Goal: Task Accomplishment & Management: Complete application form

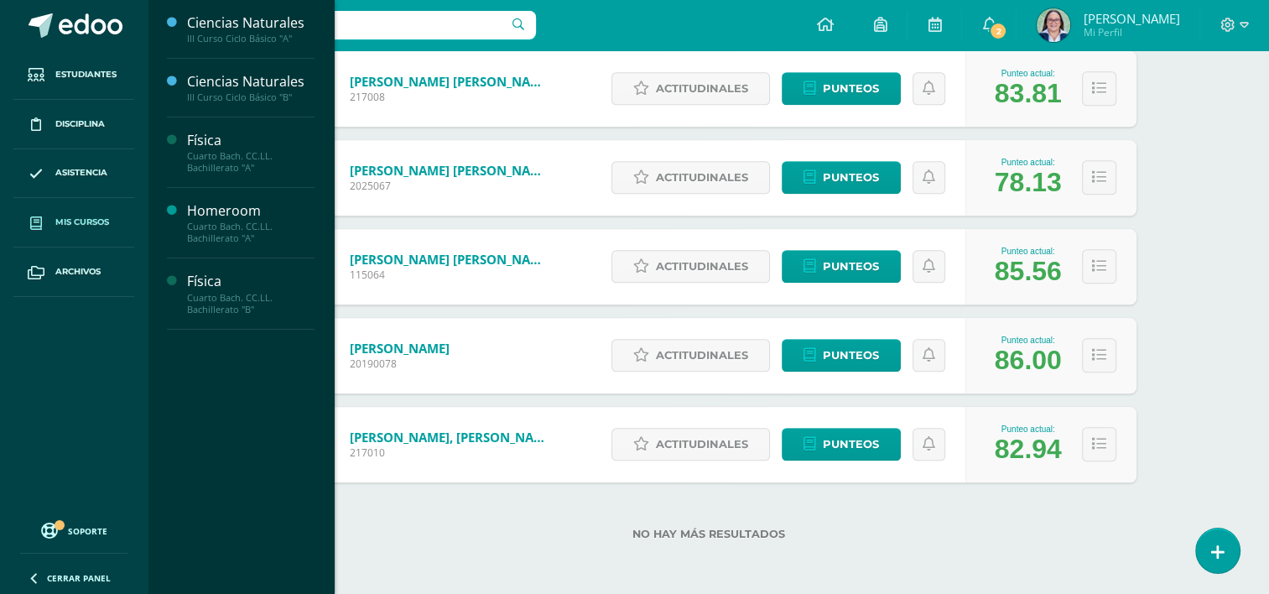
click at [89, 235] on link "Mis cursos" at bounding box center [73, 222] width 121 height 49
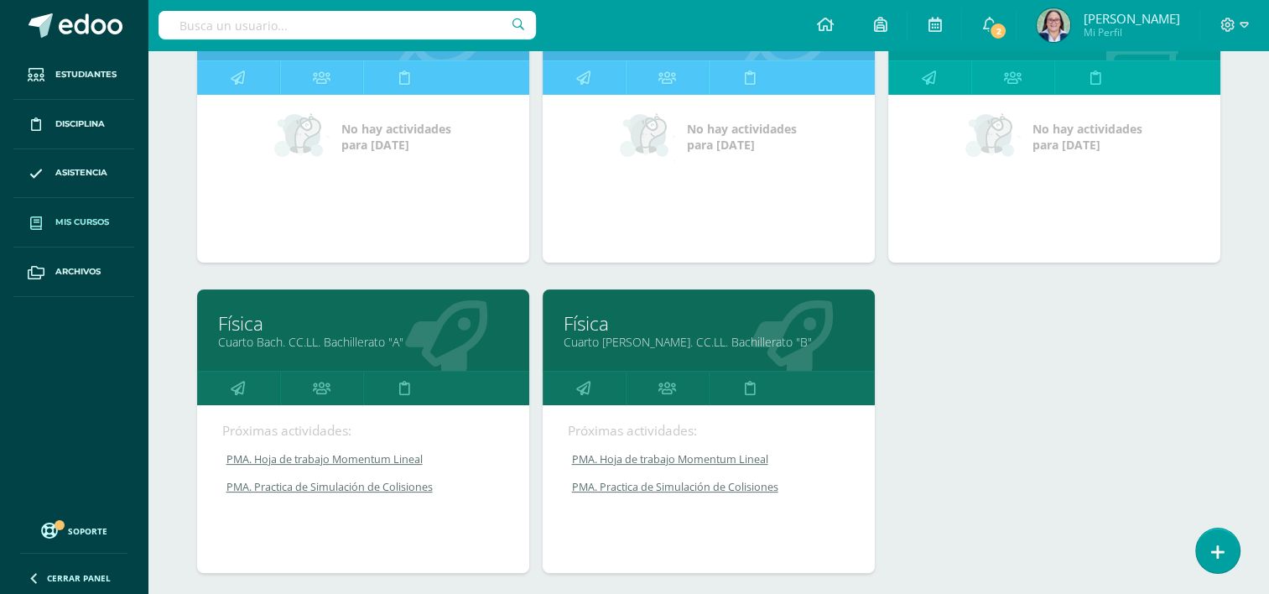
scroll to position [419, 0]
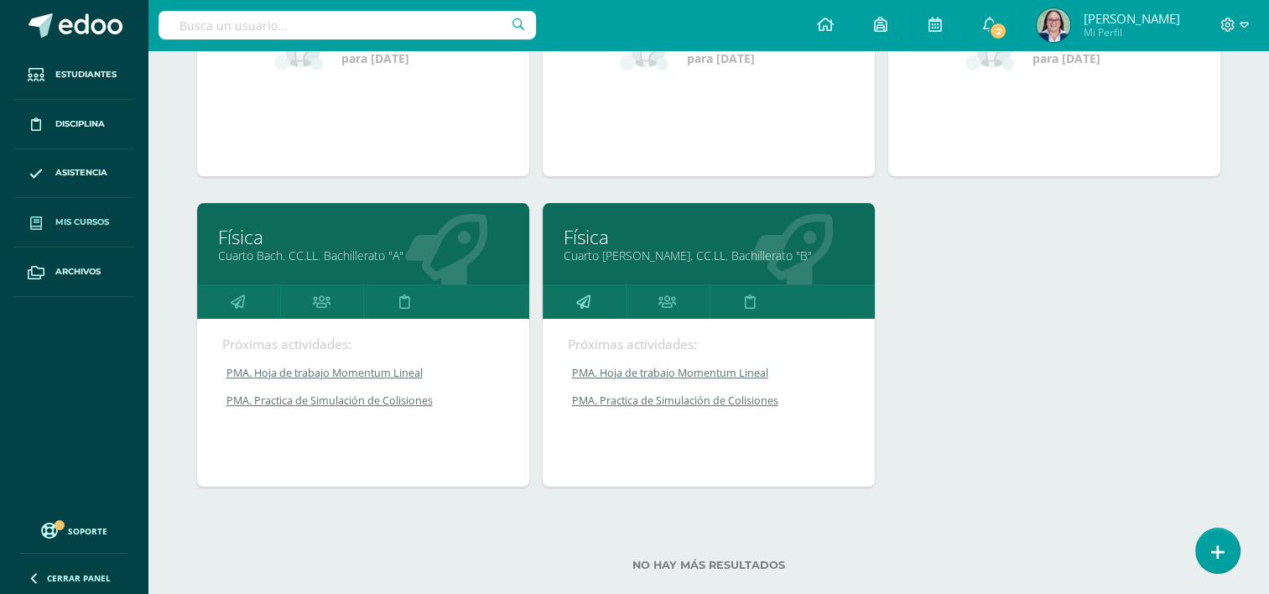
click at [587, 300] on icon at bounding box center [583, 301] width 14 height 33
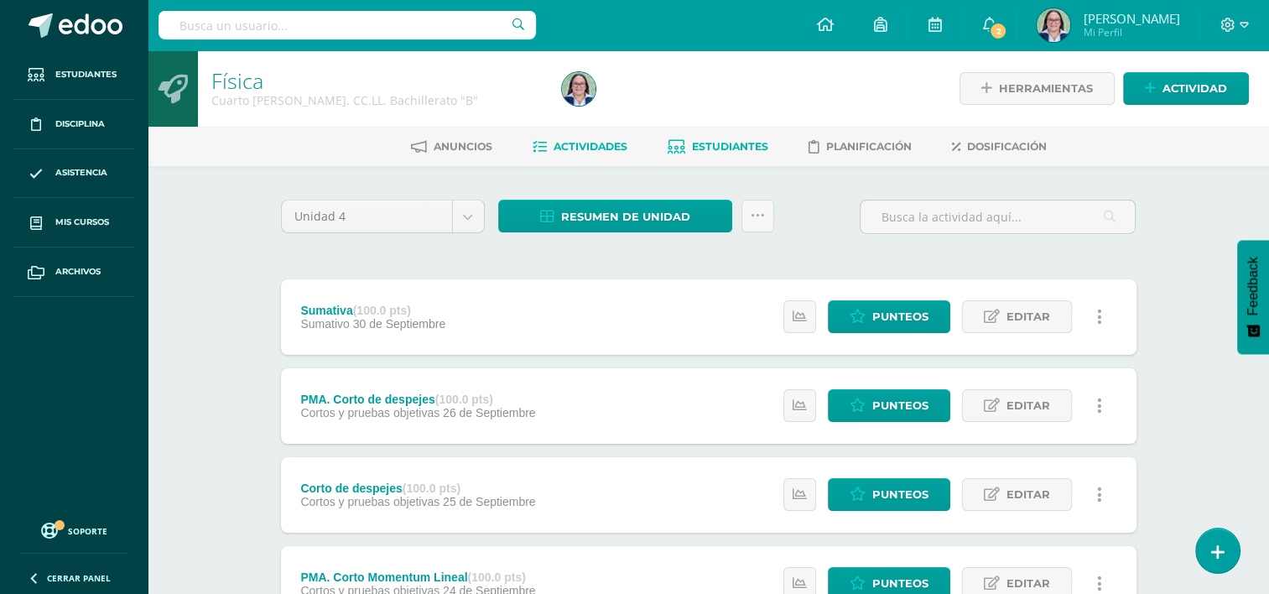
click at [706, 135] on link "Estudiantes" at bounding box center [718, 146] width 101 height 27
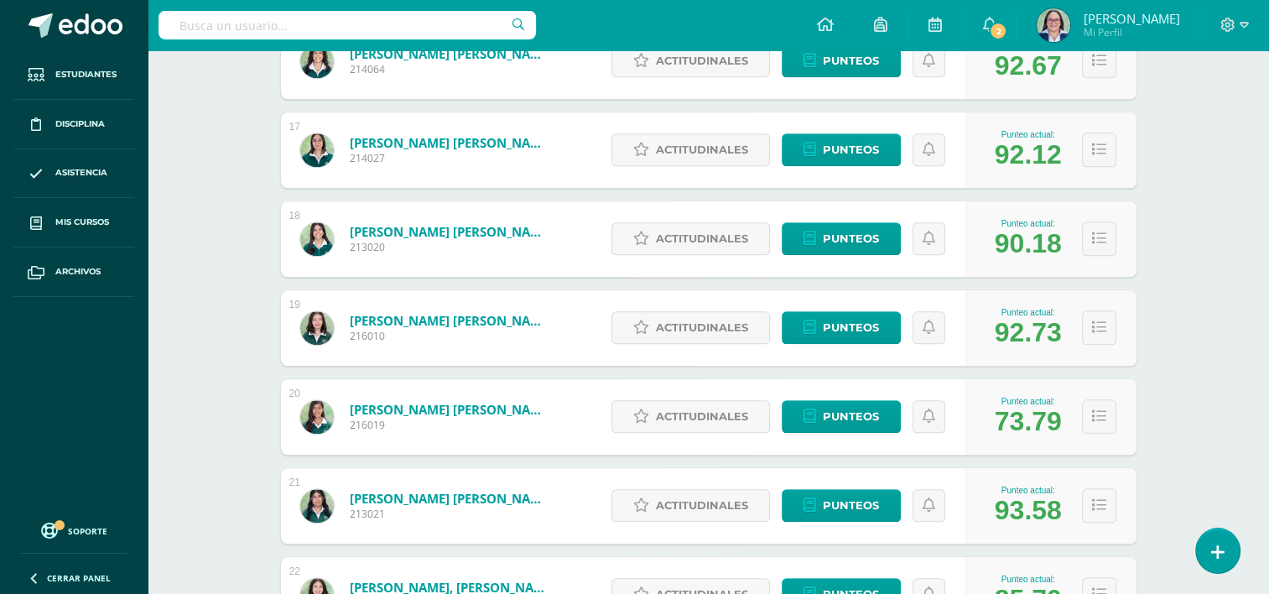
scroll to position [1758, 0]
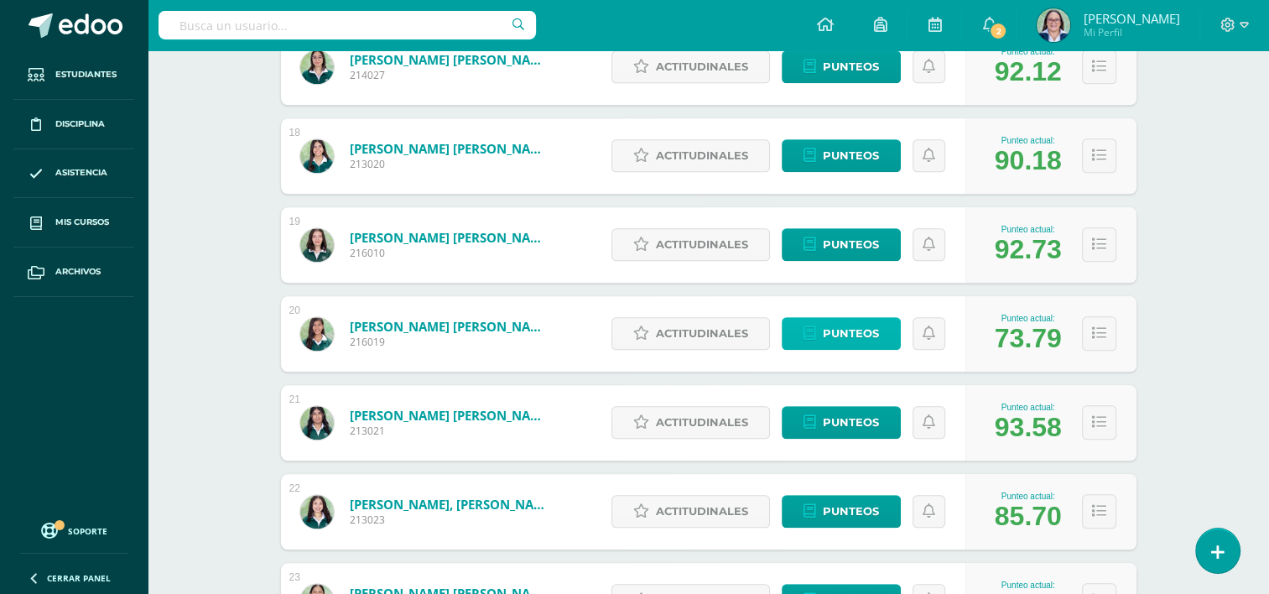
click at [824, 320] on span "Punteos" at bounding box center [851, 333] width 56 height 31
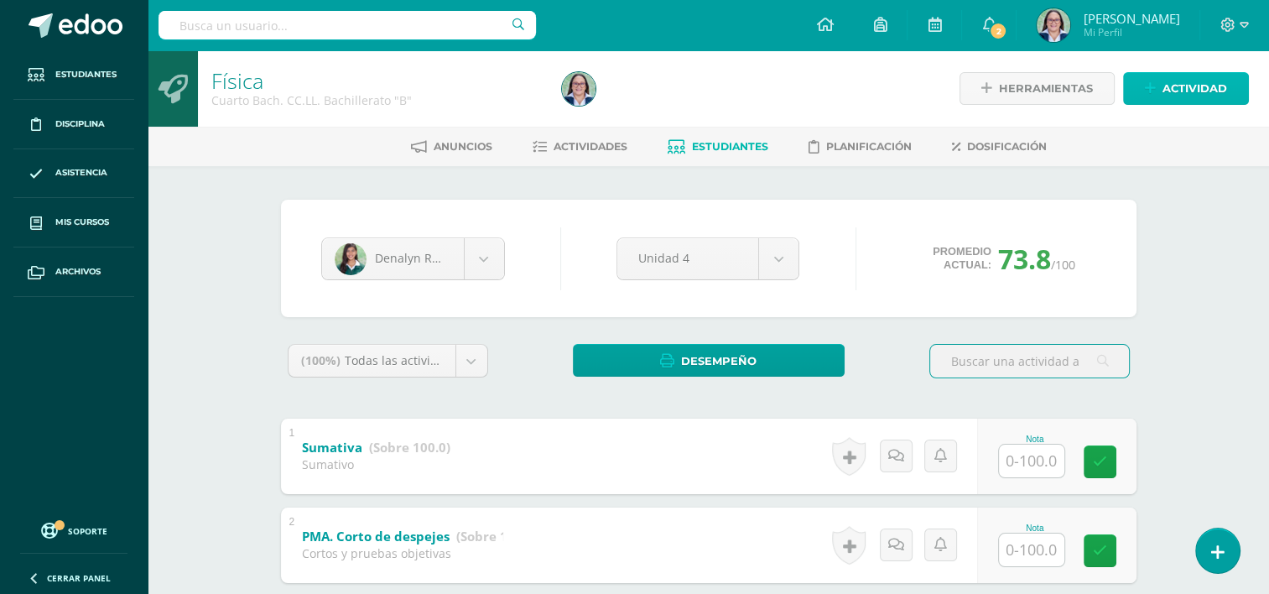
click at [1205, 90] on span "Actividad" at bounding box center [1195, 88] width 65 height 31
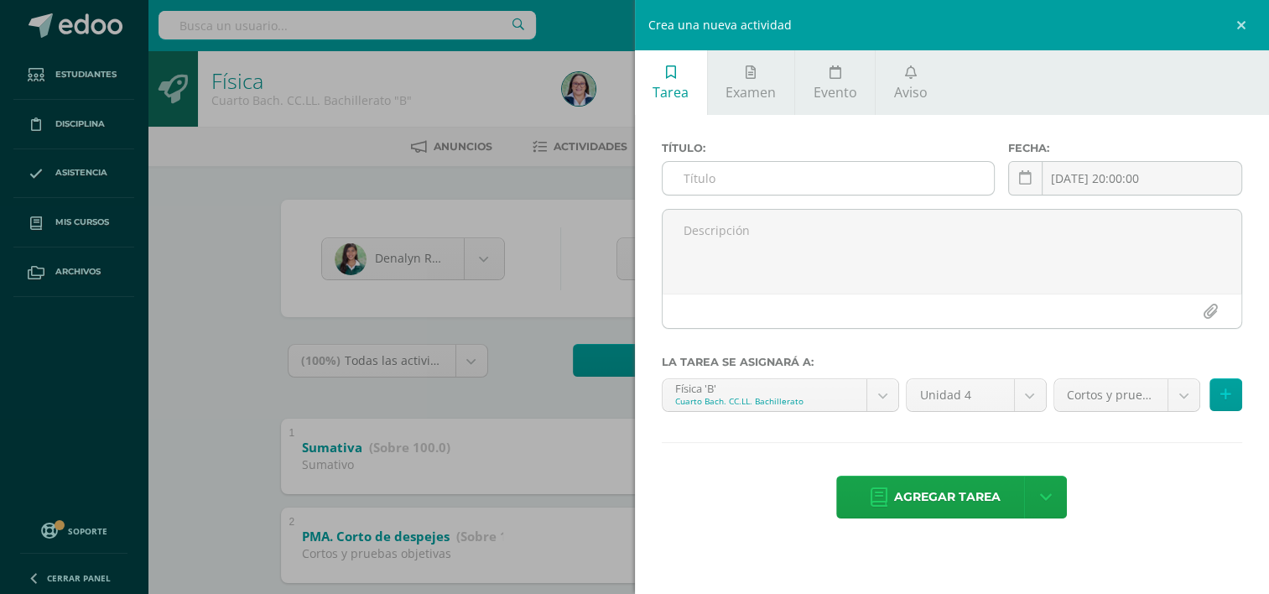
click at [742, 170] on input "text" at bounding box center [828, 178] width 331 height 33
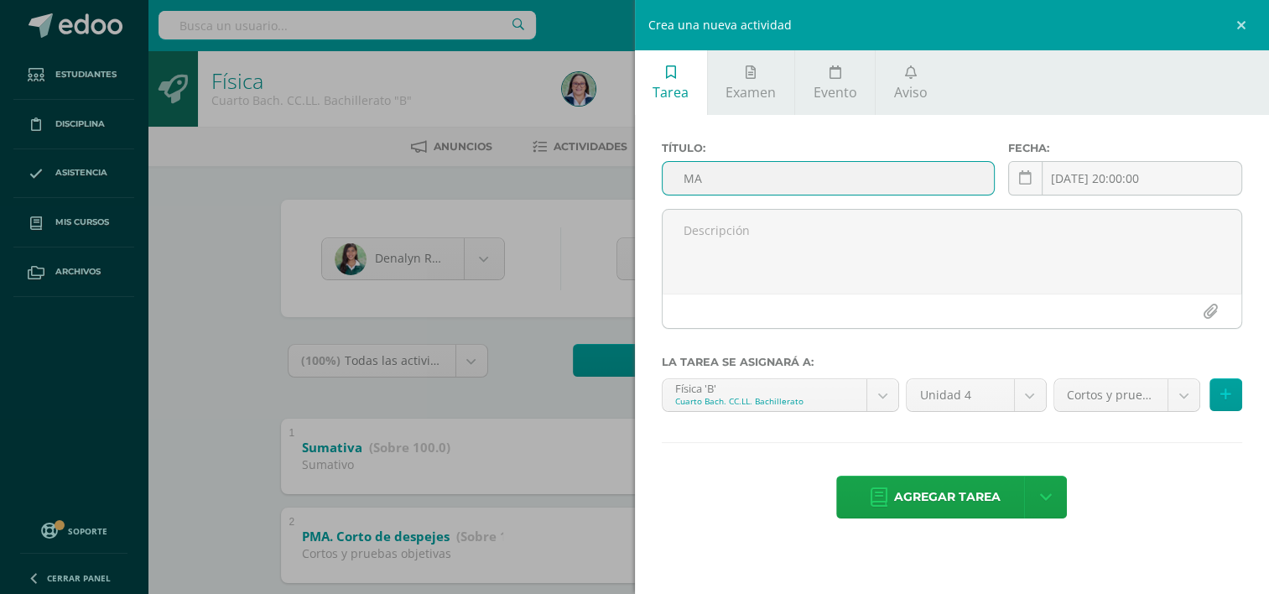
type input "M"
type input "a"
type input "Mapa Mental Momentum Lineal"
click at [1012, 185] on link at bounding box center [1025, 178] width 34 height 34
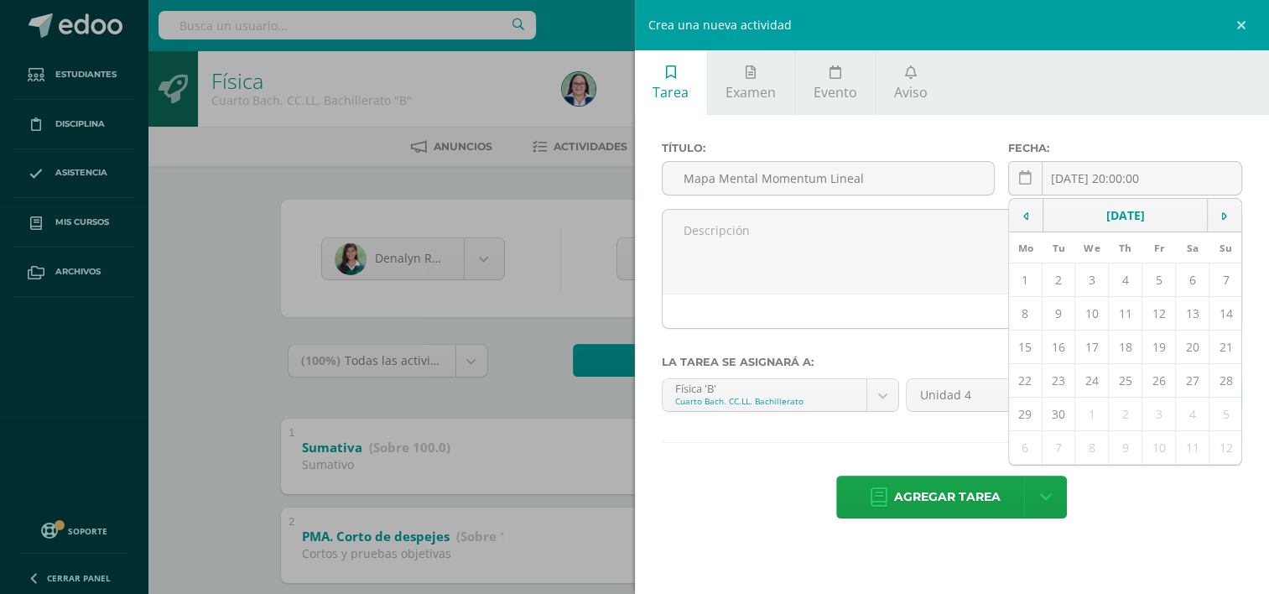
click at [895, 135] on div "Título: Mapa Mental Momentum Lineal Fecha: 2025-09-12 20:00:00 September, 2025 …" at bounding box center [952, 332] width 635 height 434
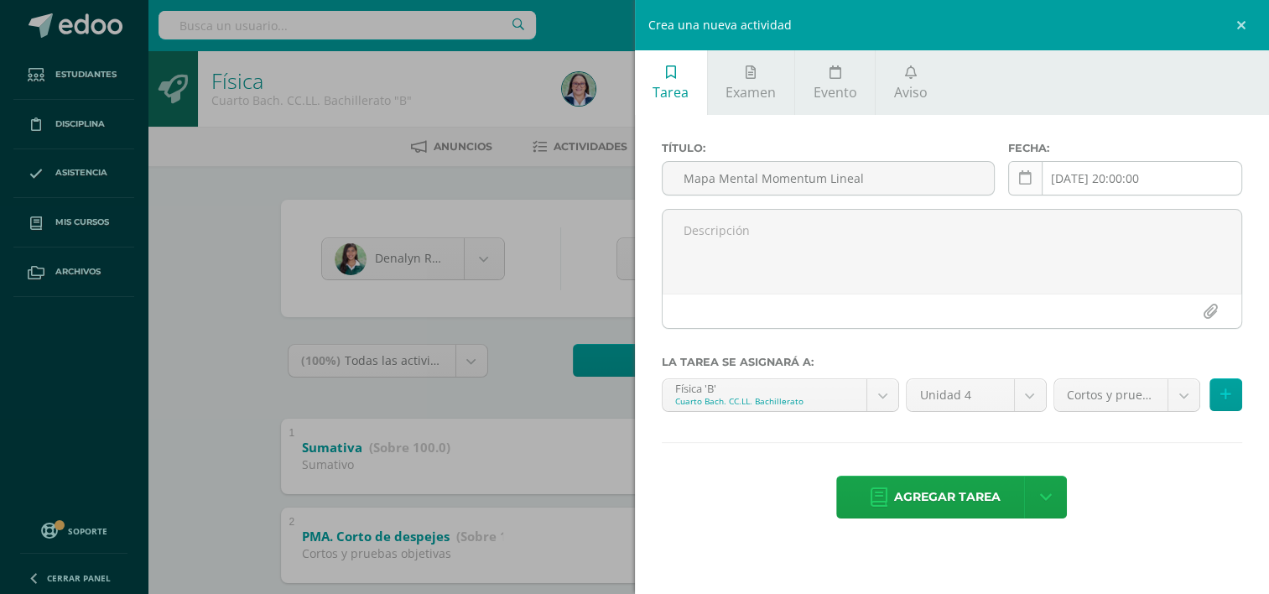
click at [1029, 180] on icon at bounding box center [1025, 178] width 13 height 14
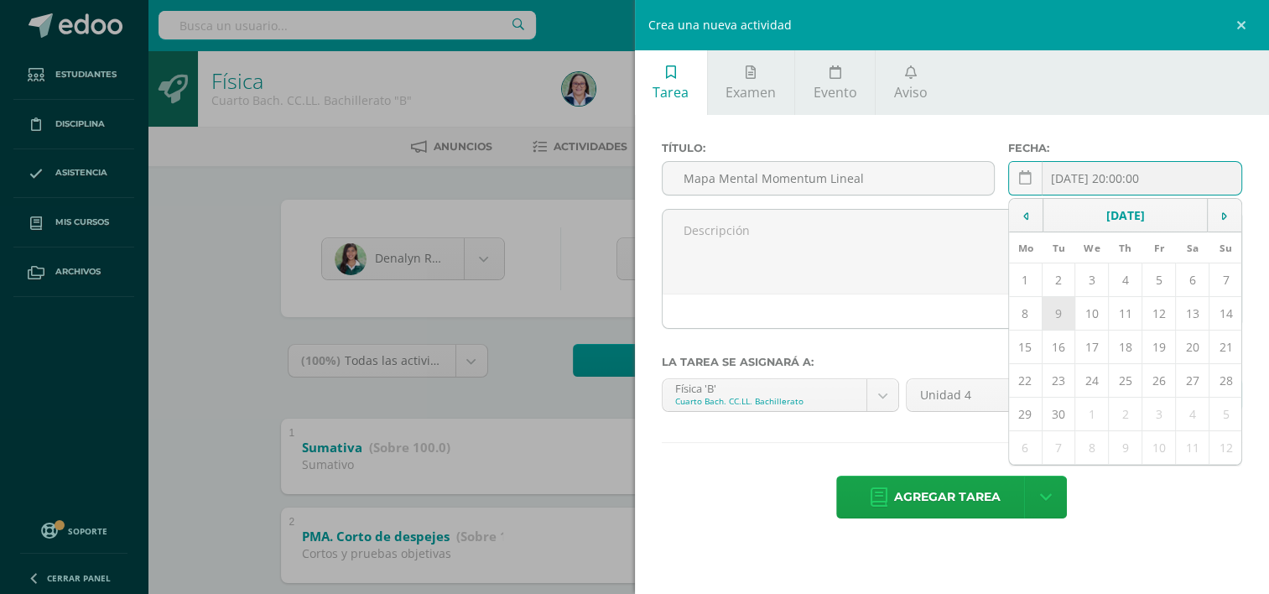
click at [1067, 310] on td "9" at bounding box center [1059, 314] width 34 height 34
type input "2025-09-09"
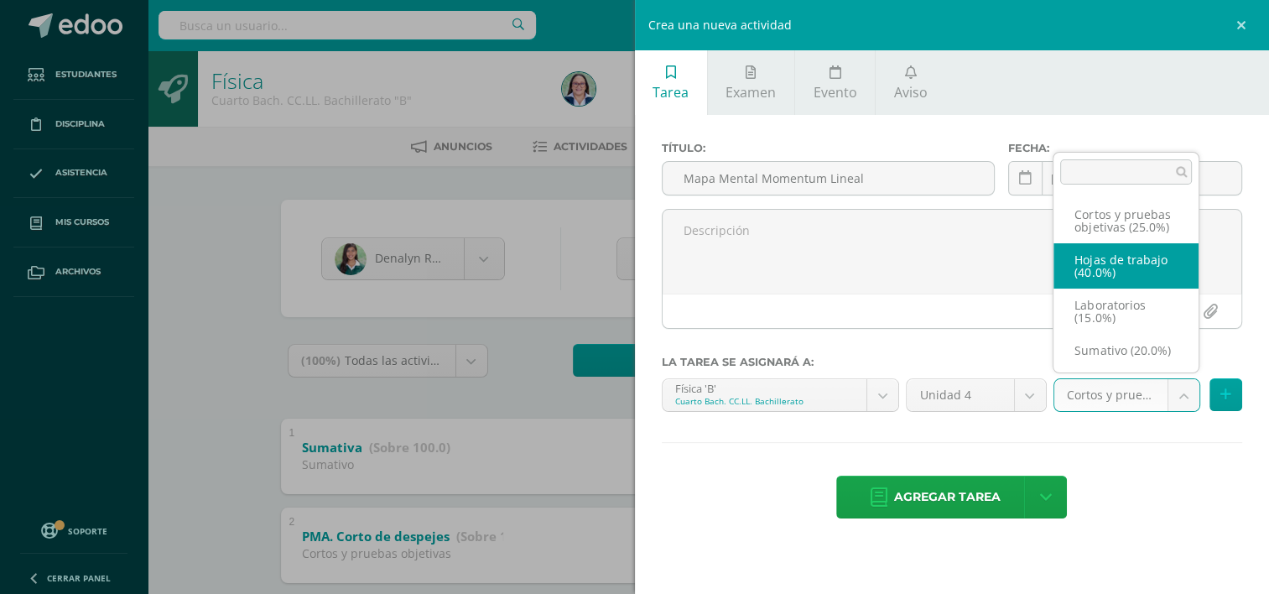
select select "261194"
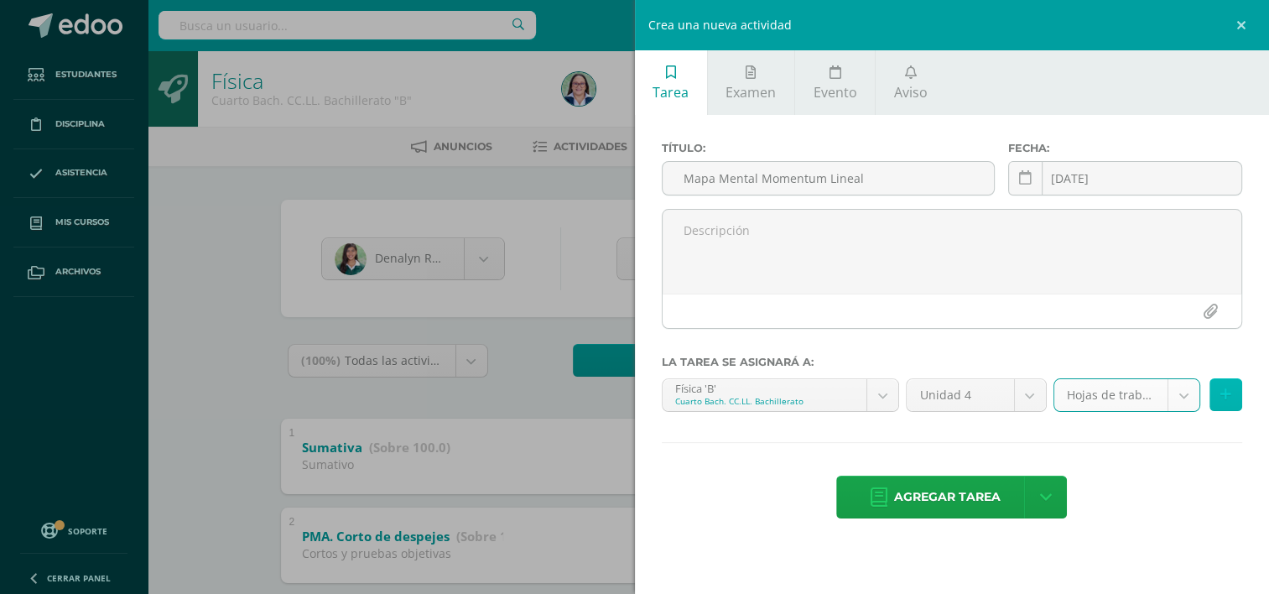
click at [1223, 395] on icon at bounding box center [1226, 395] width 11 height 14
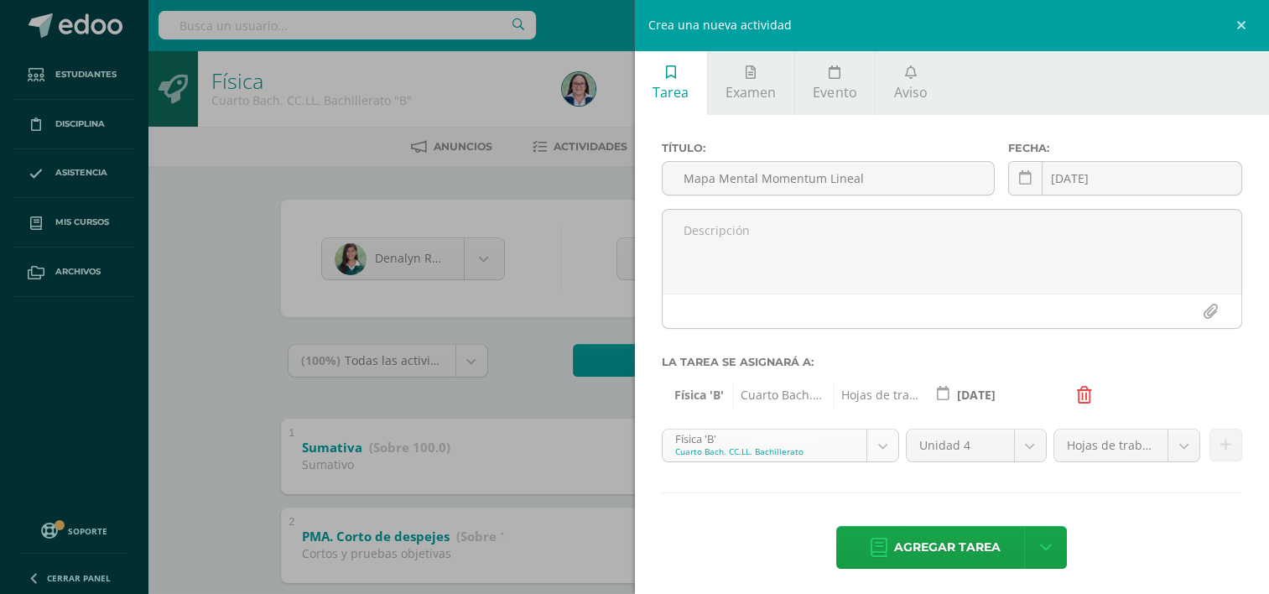
scroll to position [17, 0]
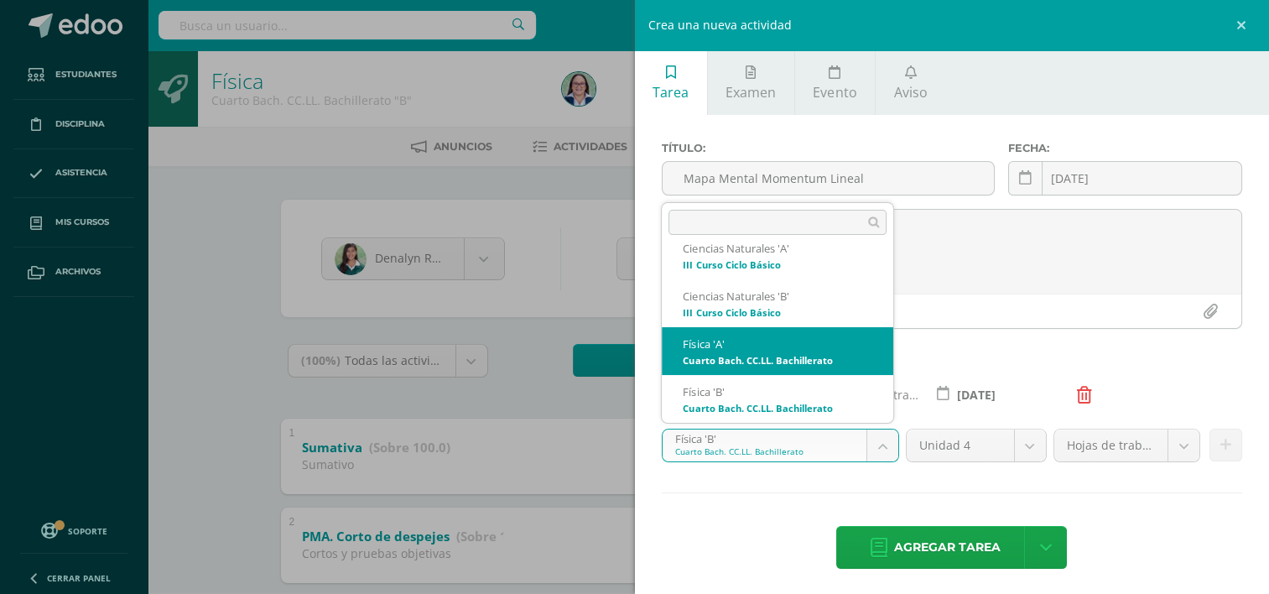
select select "228861"
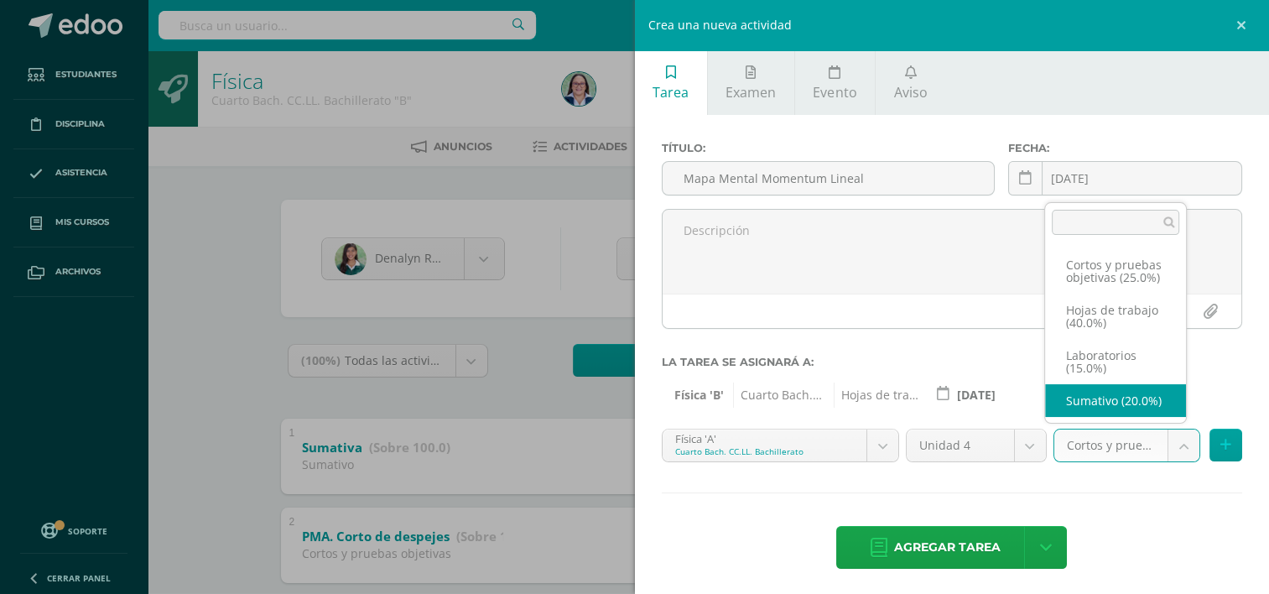
scroll to position [32, 0]
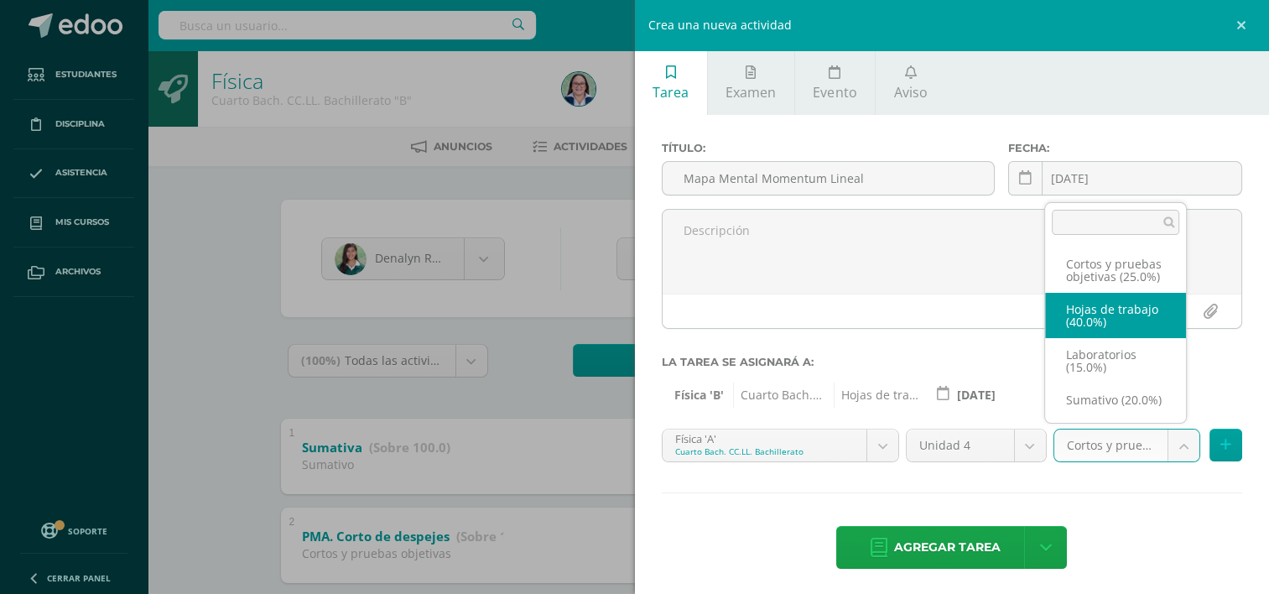
select select "261190"
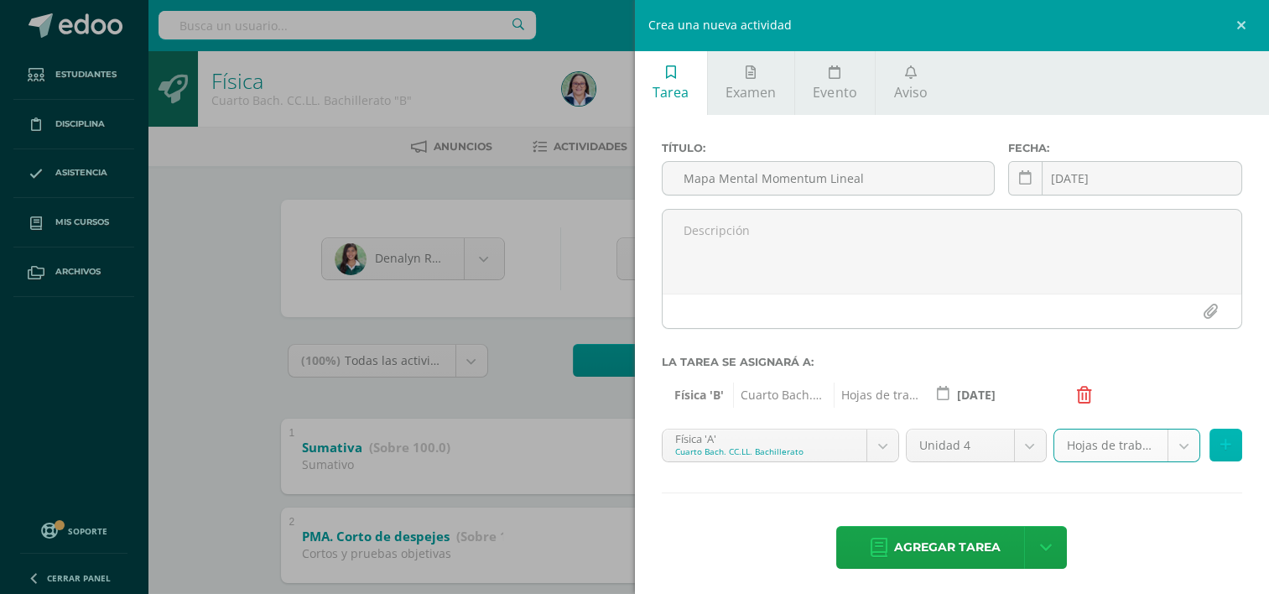
click at [1210, 445] on button at bounding box center [1226, 445] width 33 height 33
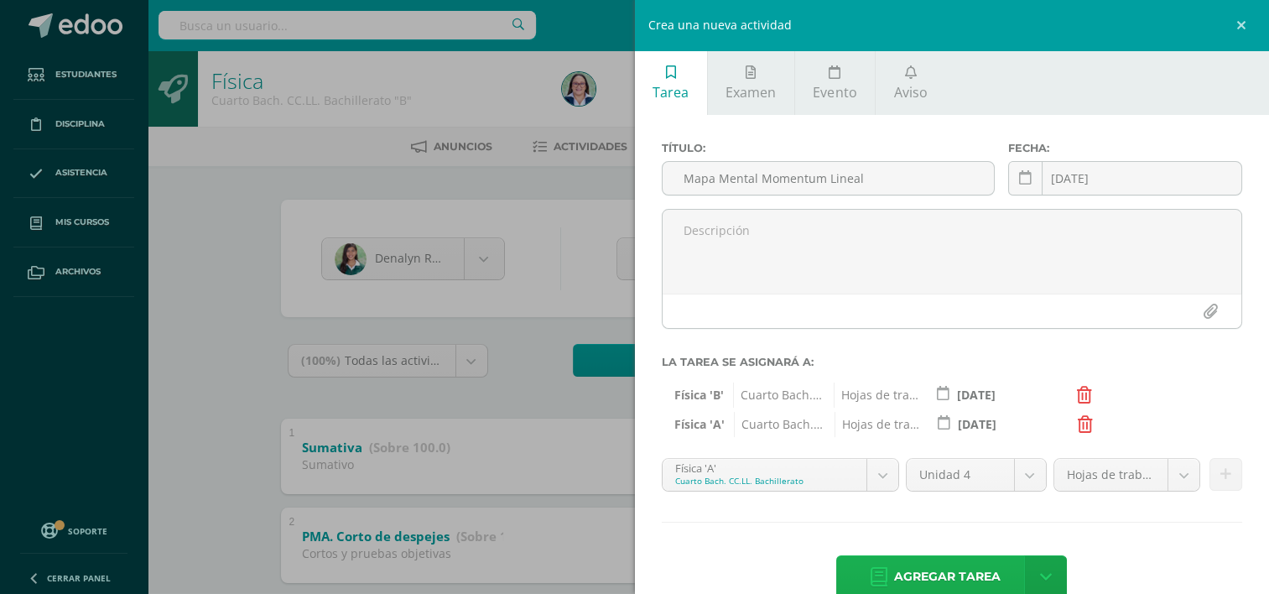
click at [937, 570] on span "Agregar tarea" at bounding box center [947, 576] width 107 height 41
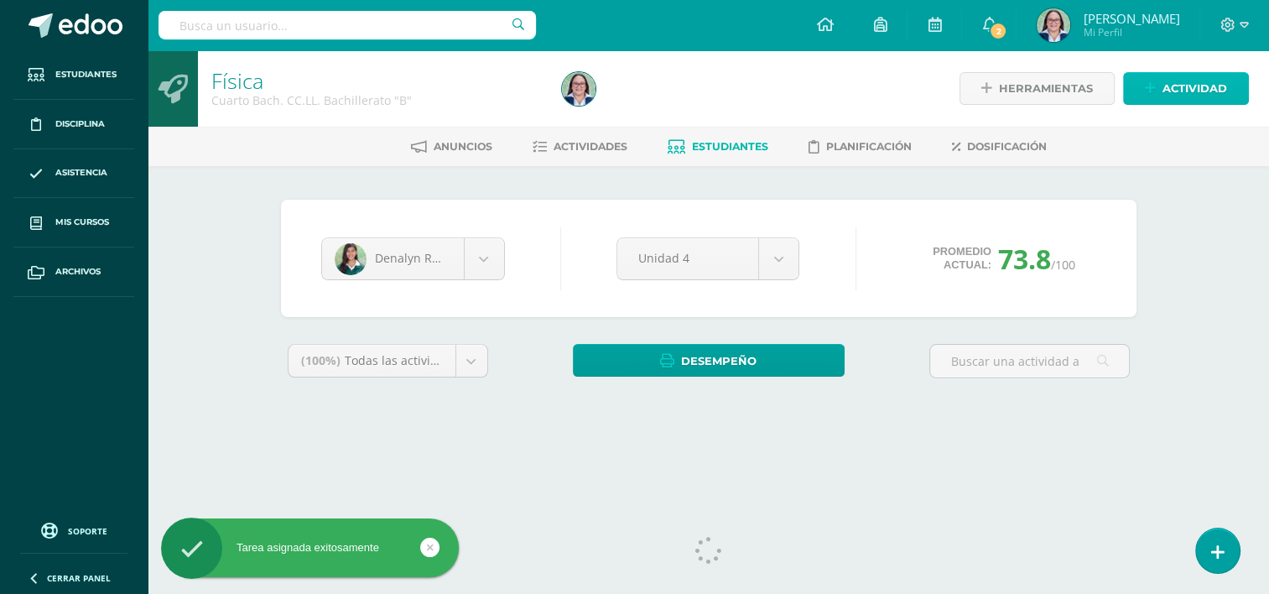
click at [1171, 87] on span "Actividad" at bounding box center [1195, 88] width 65 height 31
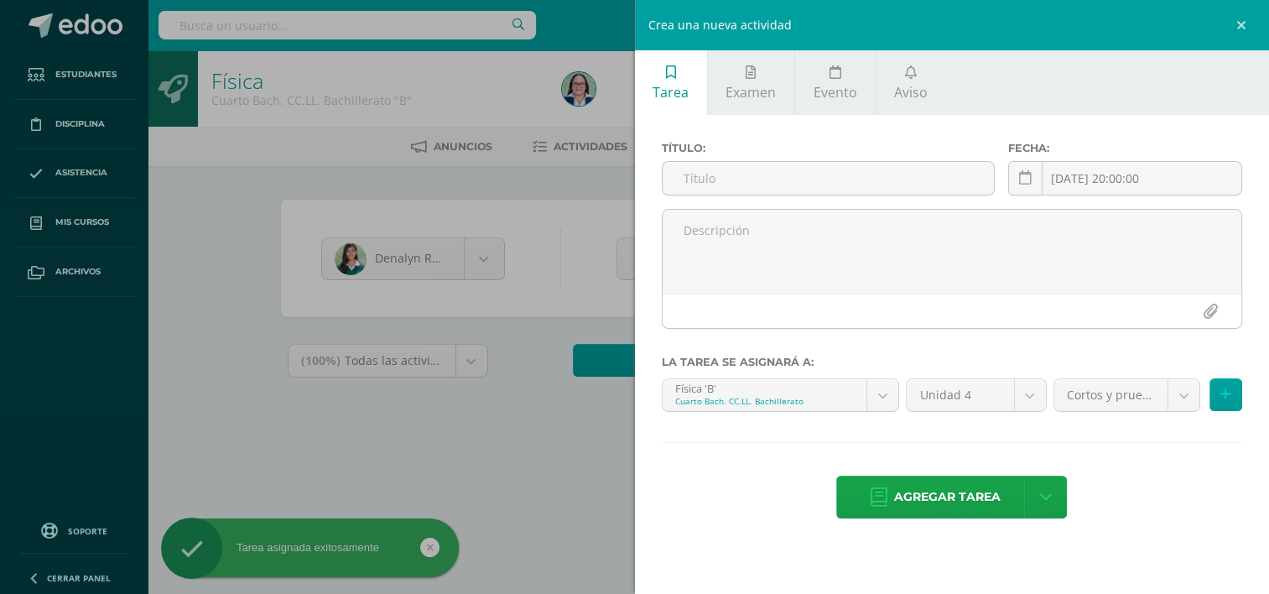
click at [843, 195] on div "Título:" at bounding box center [828, 175] width 346 height 67
click at [859, 173] on input "text" at bounding box center [828, 178] width 331 height 33
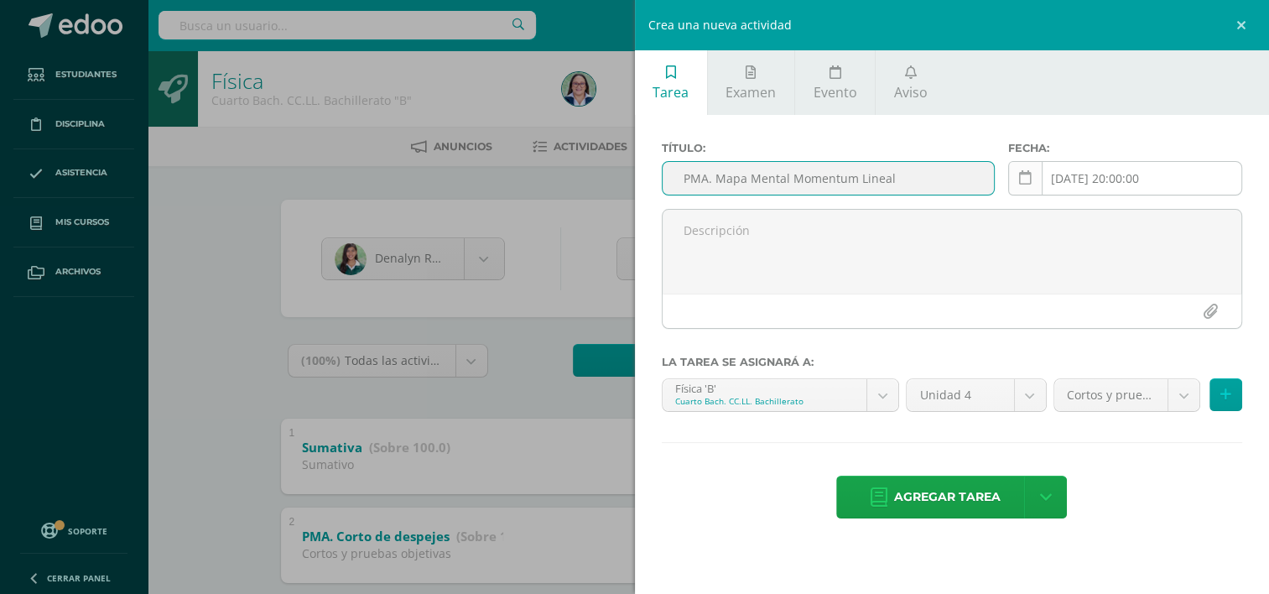
type input "PMA. Mapa Mental Momentum Lineal"
click at [1032, 177] on link at bounding box center [1025, 178] width 34 height 34
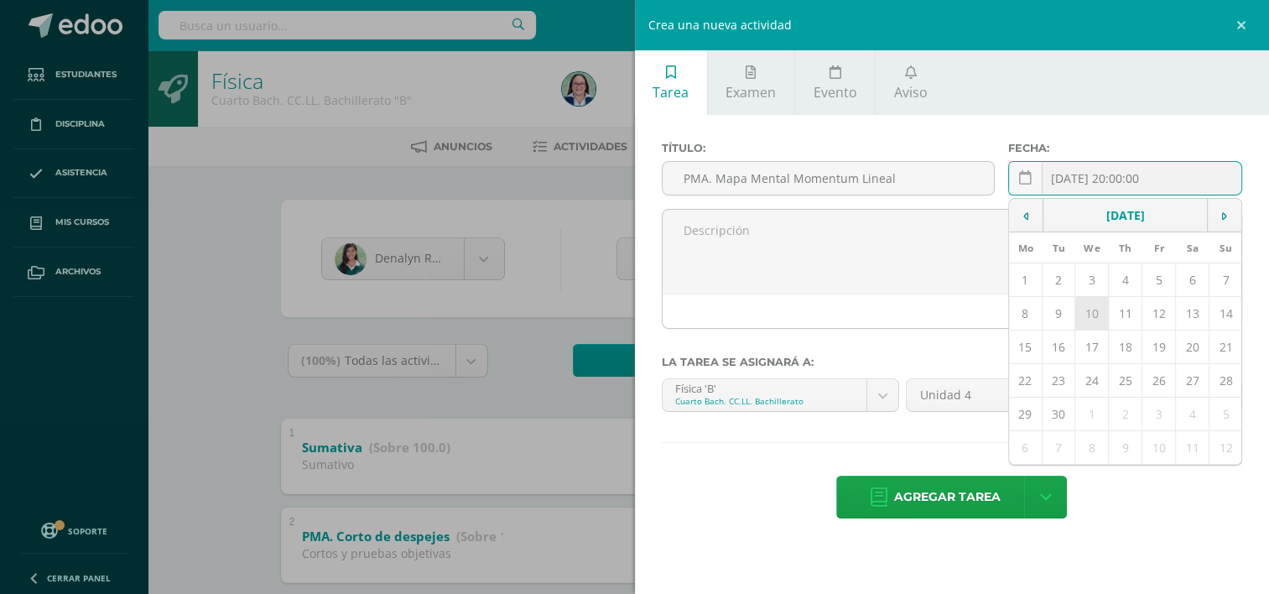
click at [1086, 312] on td "10" at bounding box center [1093, 314] width 34 height 34
type input "2025-09-10"
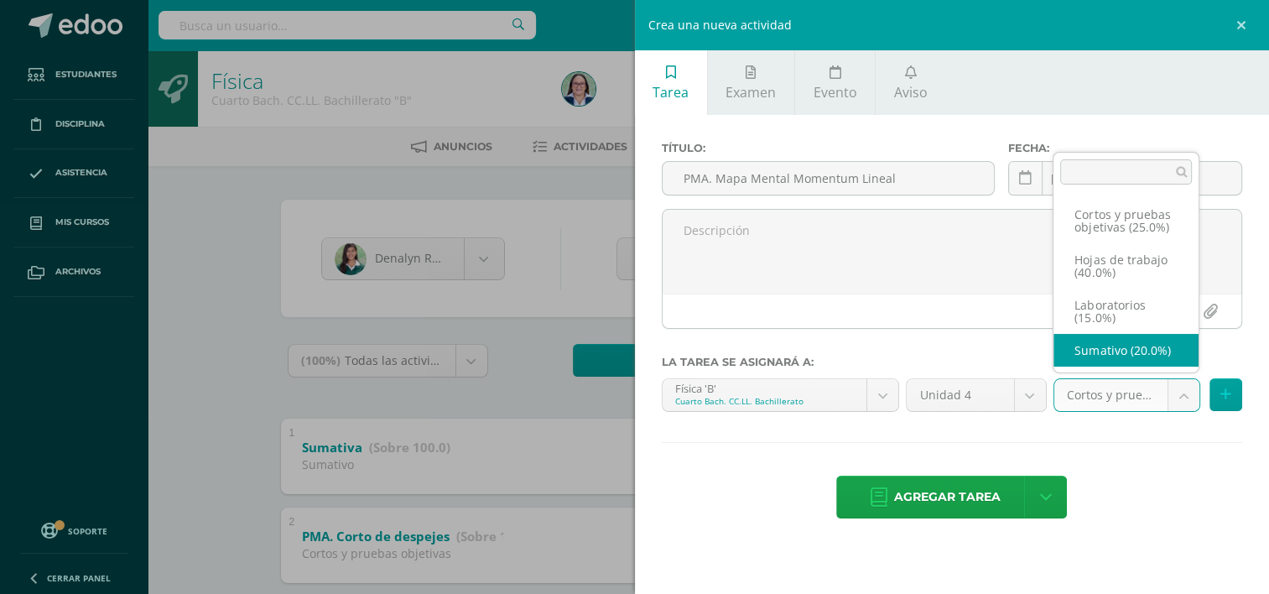
scroll to position [32, 0]
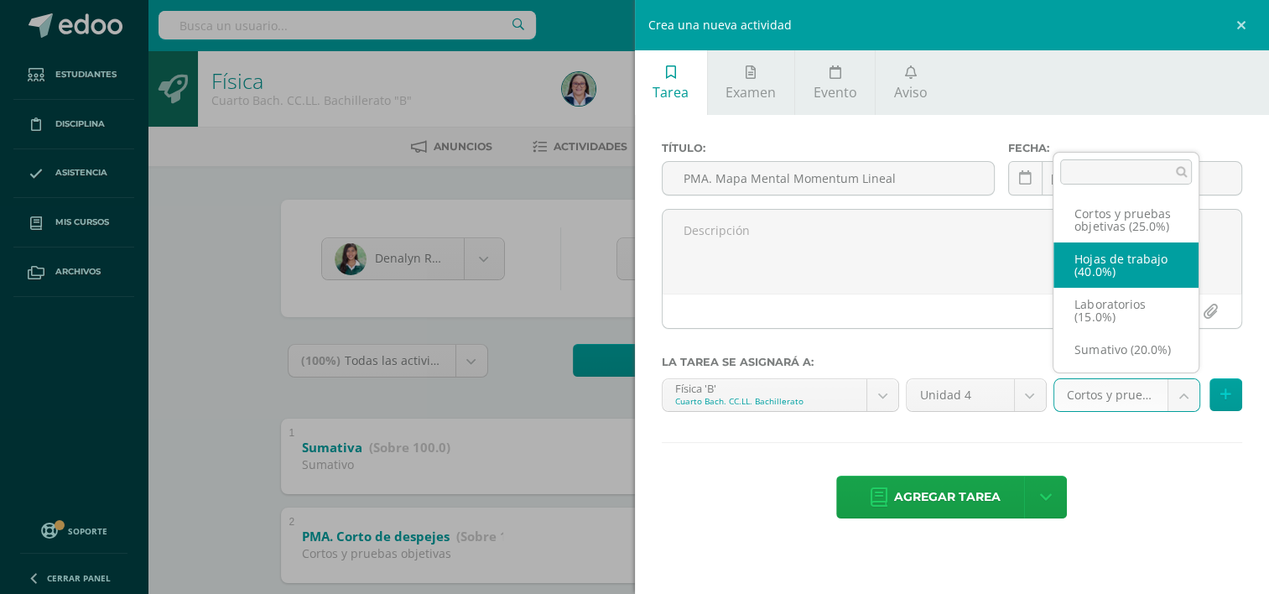
select select "261194"
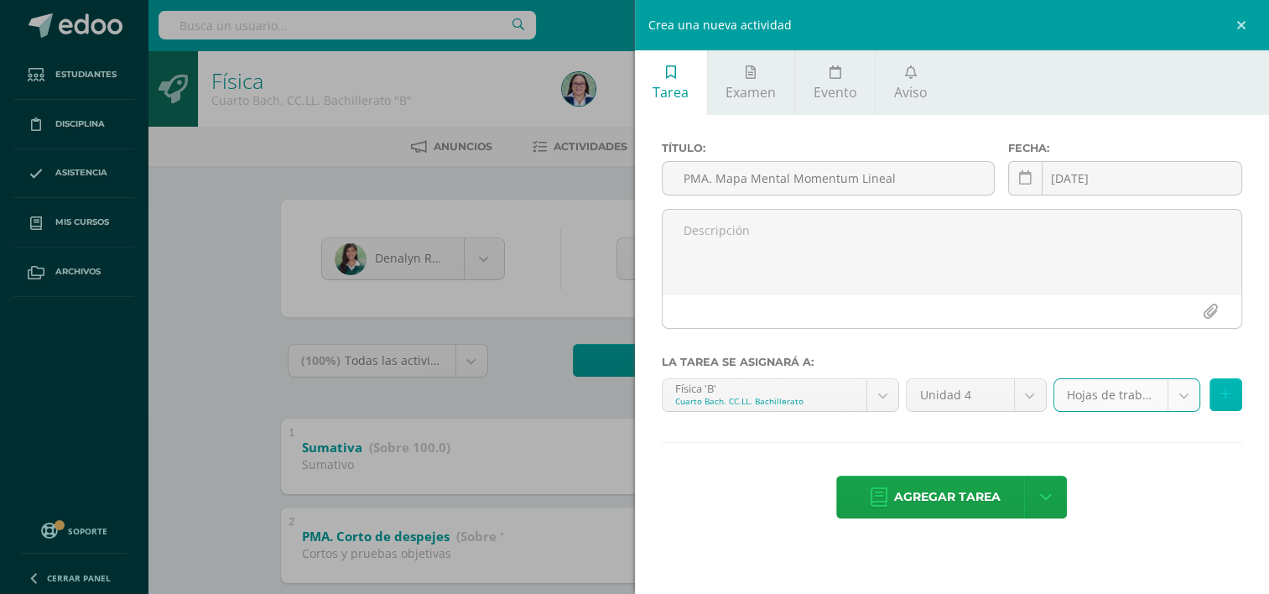
click at [1237, 399] on button at bounding box center [1226, 394] width 33 height 33
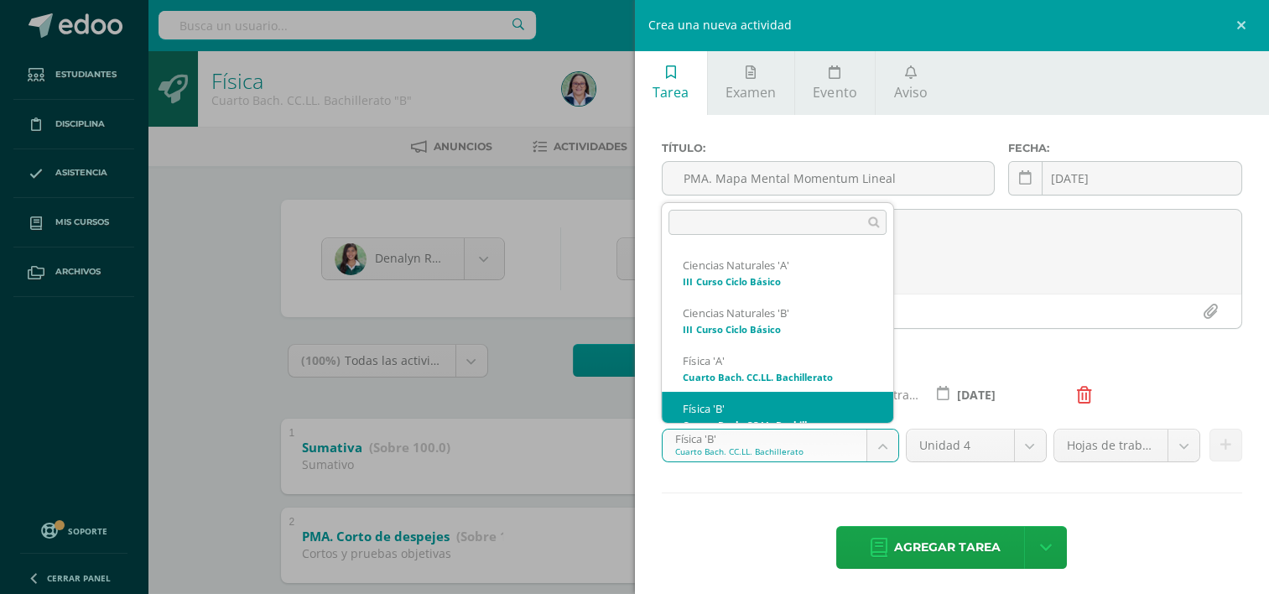
scroll to position [17, 0]
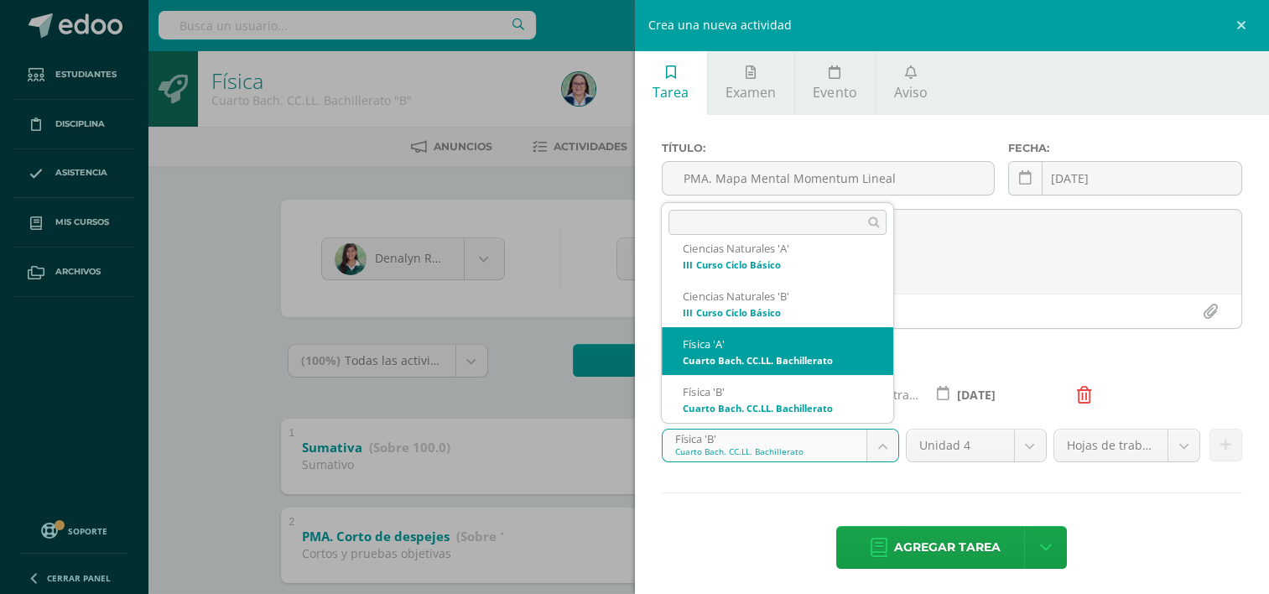
select select "228861"
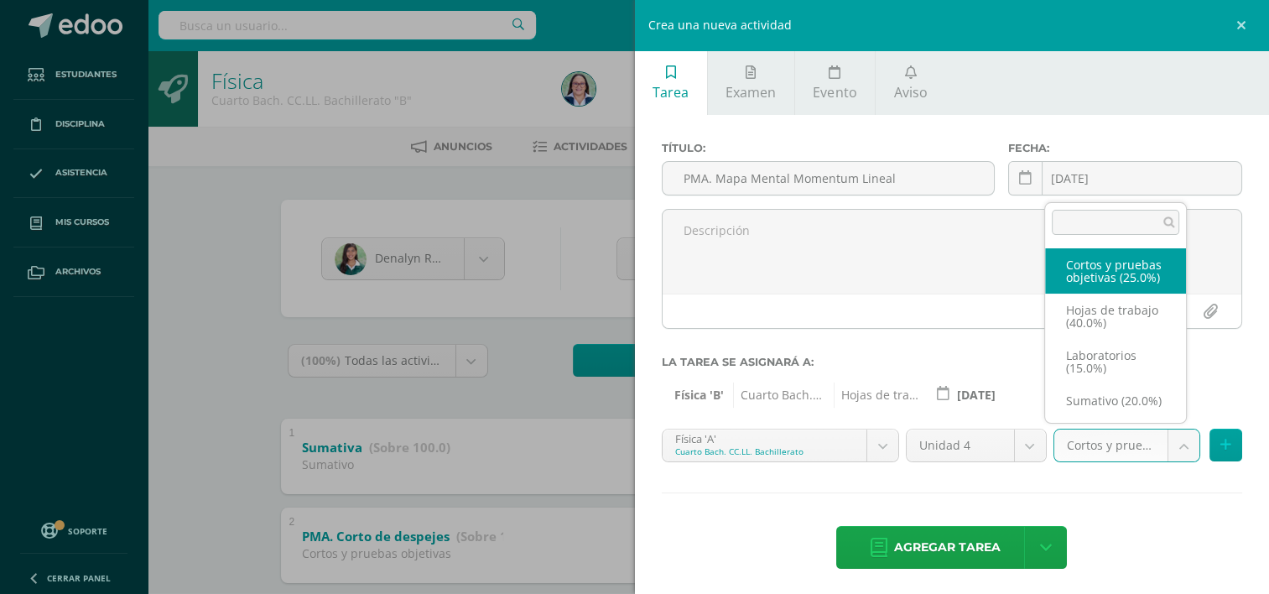
scroll to position [32, 0]
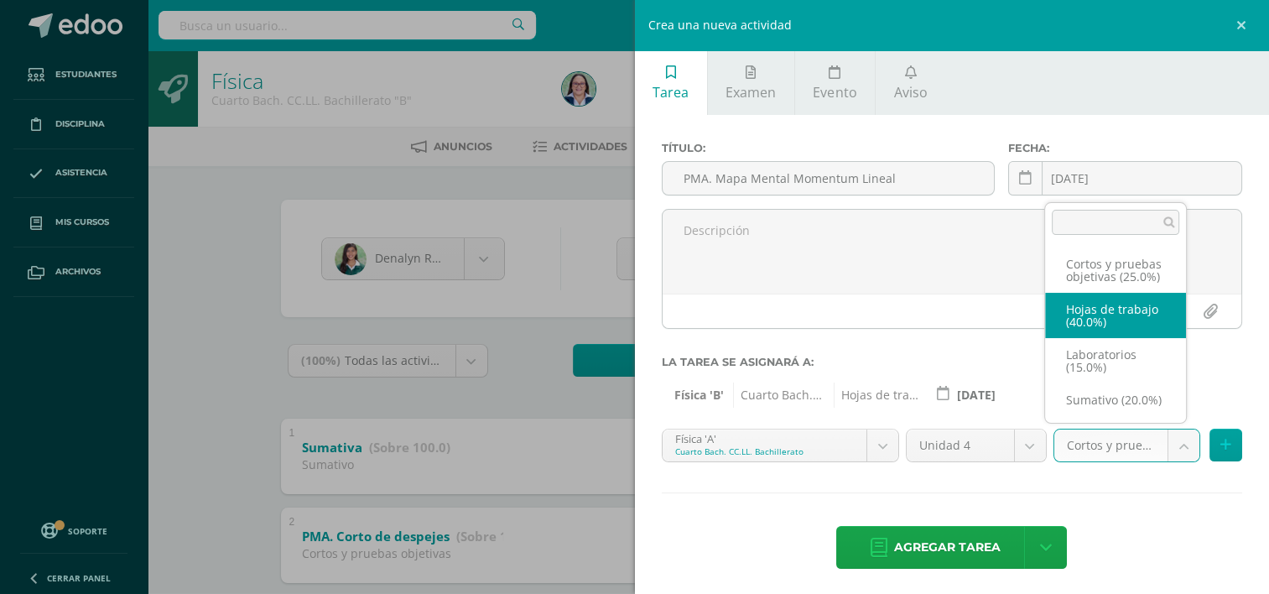
select select "261190"
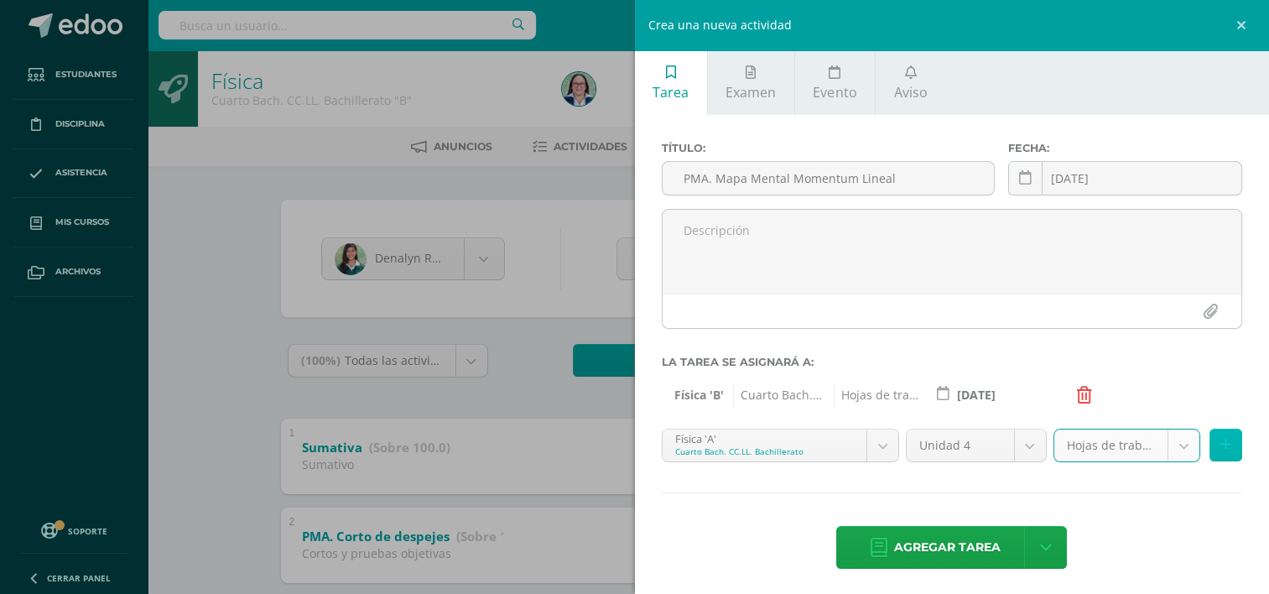
click at [1218, 458] on button at bounding box center [1226, 445] width 33 height 33
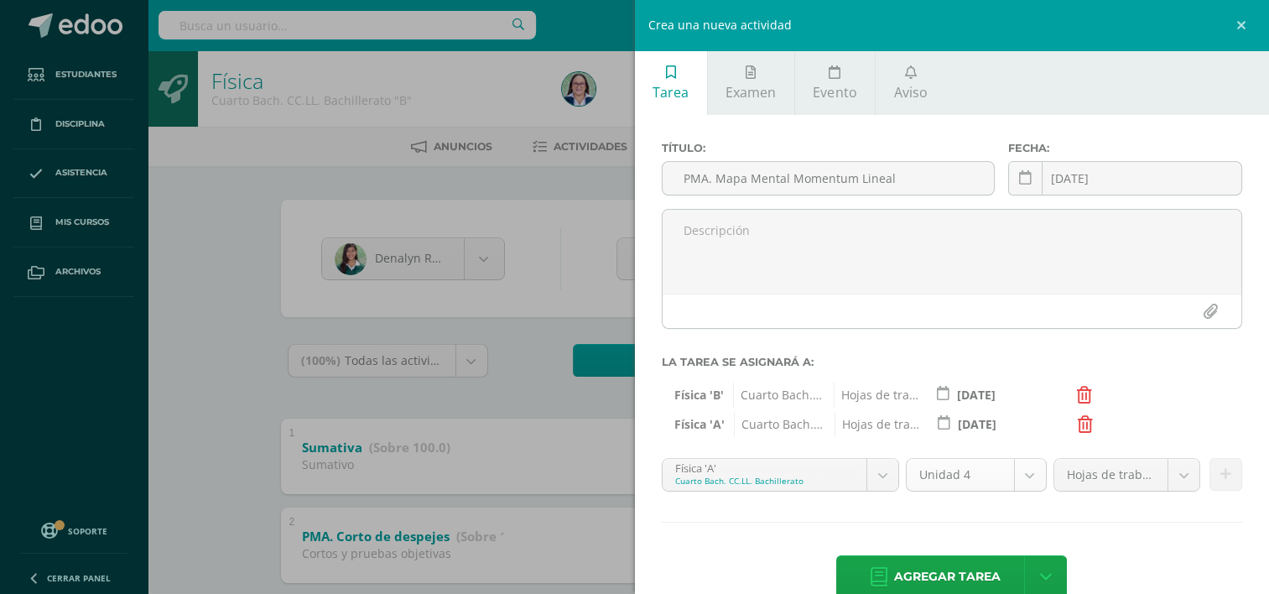
scroll to position [34, 0]
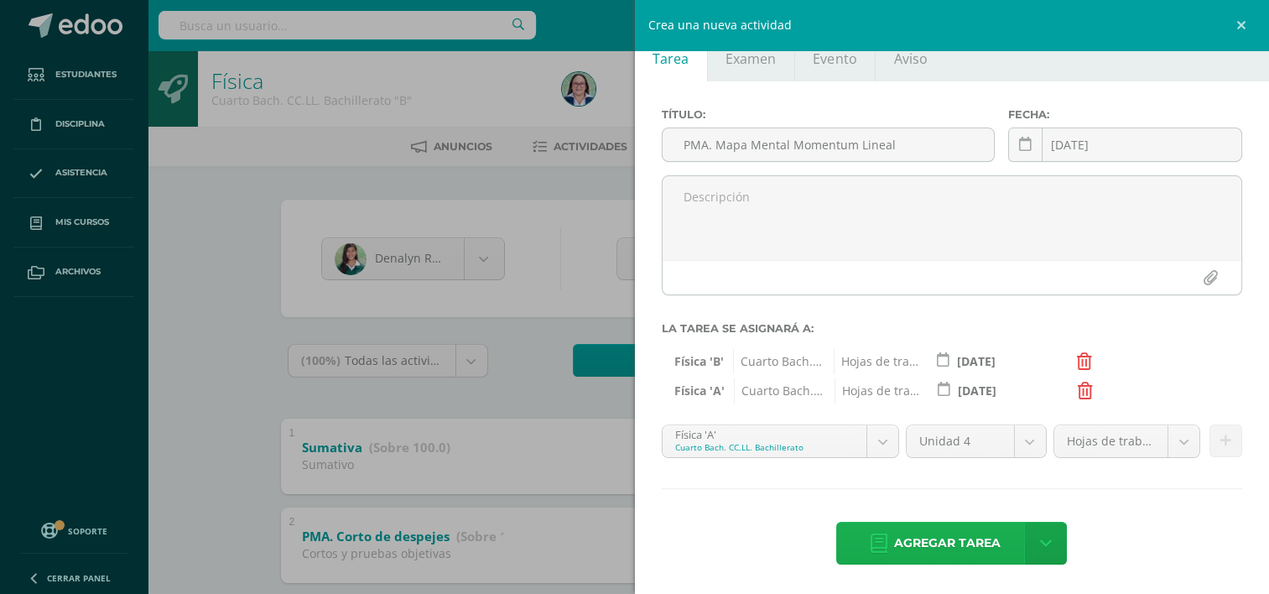
click at [960, 534] on span "Agregar tarea" at bounding box center [947, 543] width 107 height 41
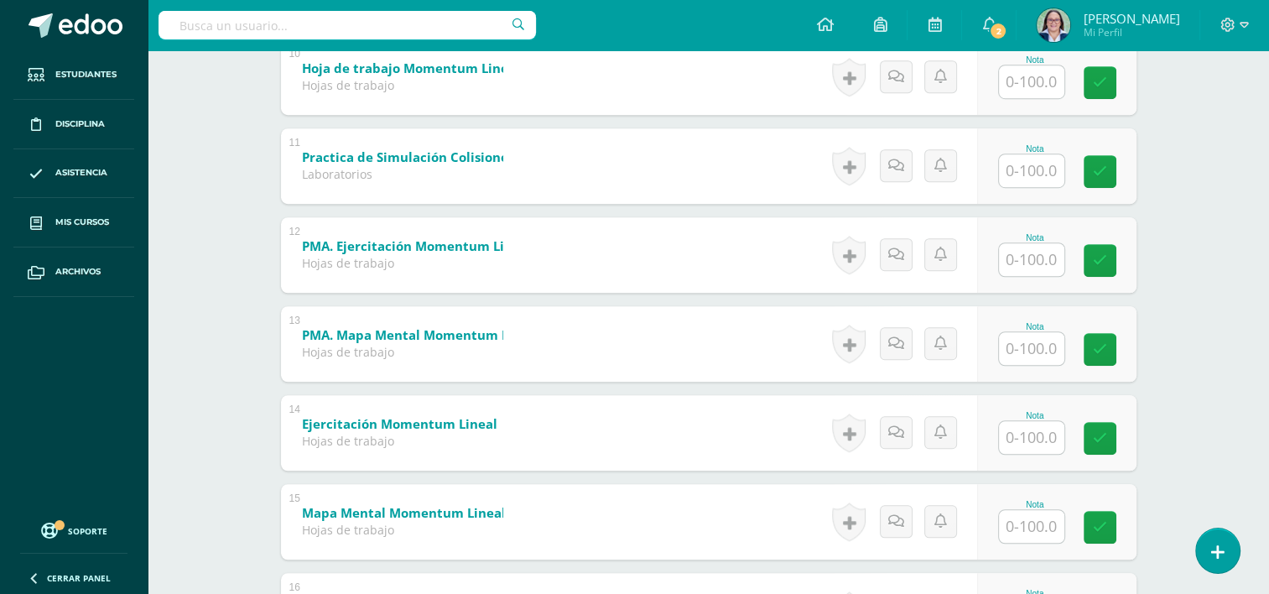
scroll to position [1225, 0]
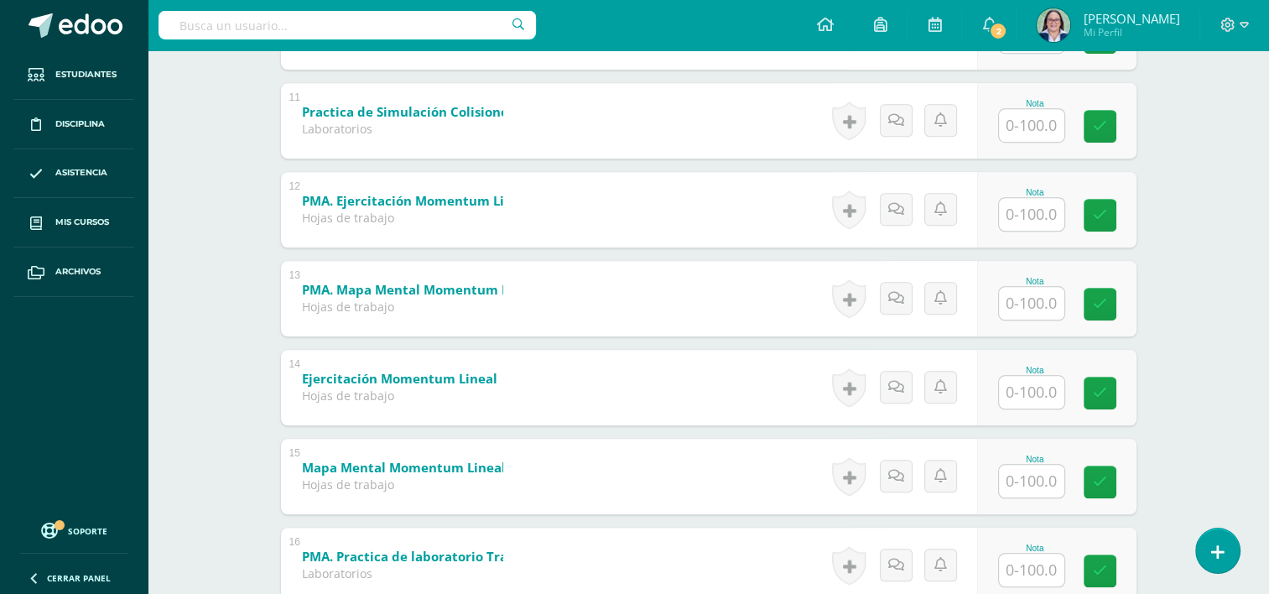
click at [1047, 491] on input "text" at bounding box center [1031, 481] width 65 height 33
type input "0"
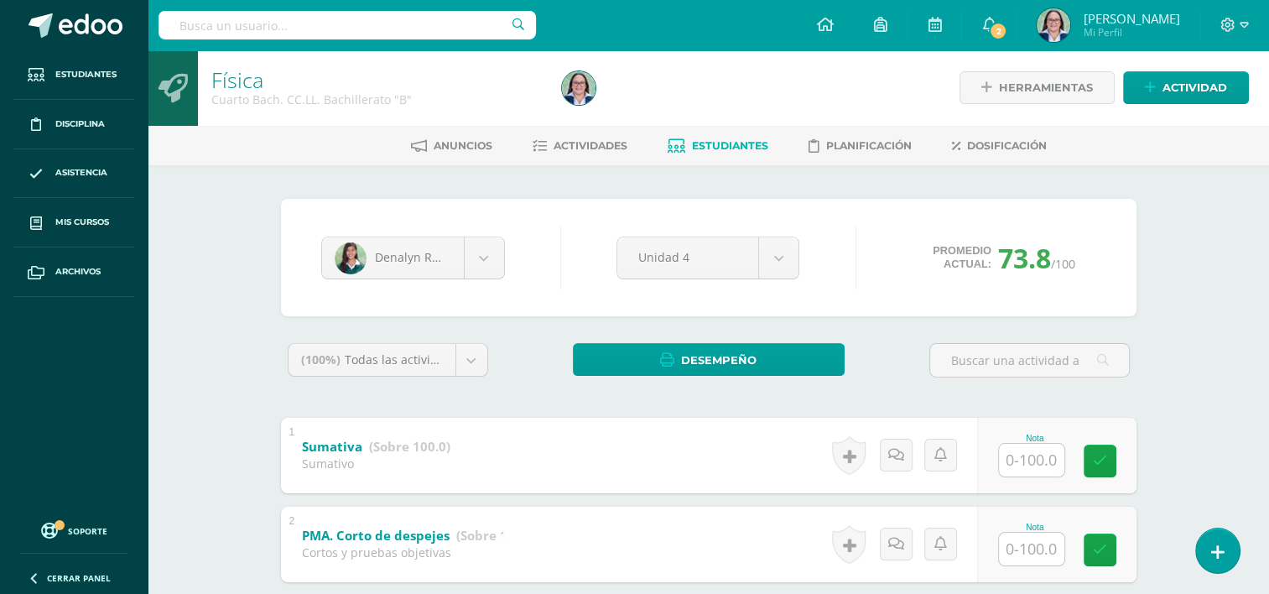
scroll to position [0, 0]
click at [685, 144] on link "Estudiantes" at bounding box center [718, 146] width 101 height 27
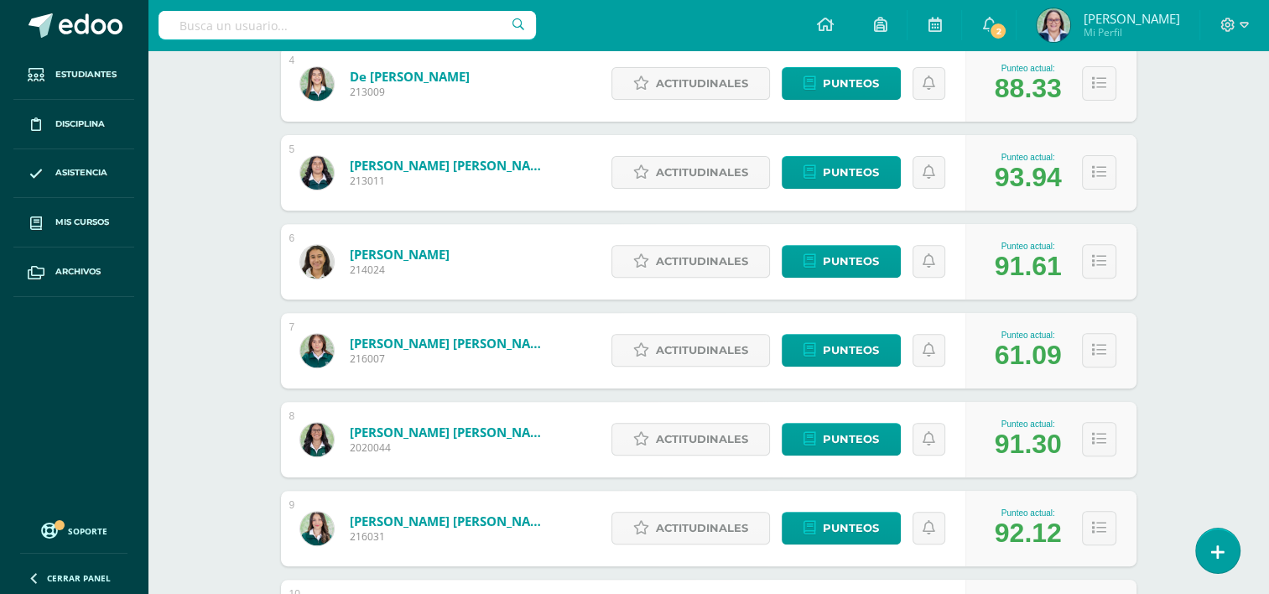
scroll to position [587, 0]
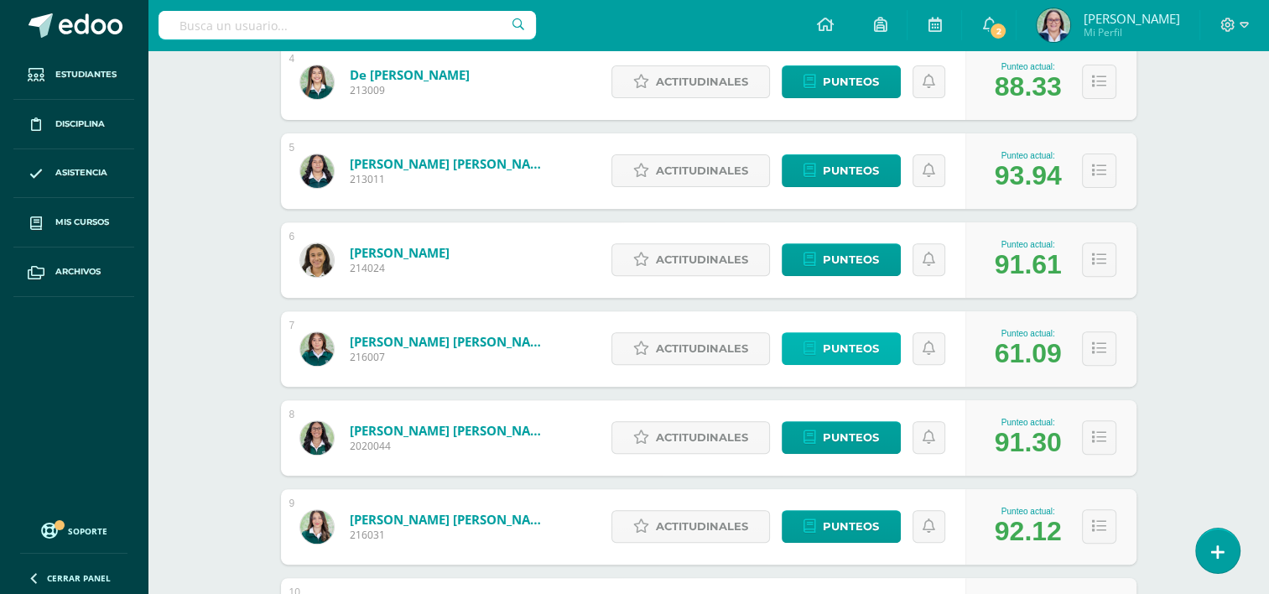
click at [827, 361] on span "Punteos" at bounding box center [851, 348] width 56 height 31
click at [880, 323] on div "Actitudinales Punteos" at bounding box center [784, 349] width 362 height 76
click at [860, 347] on span "Punteos" at bounding box center [851, 348] width 56 height 31
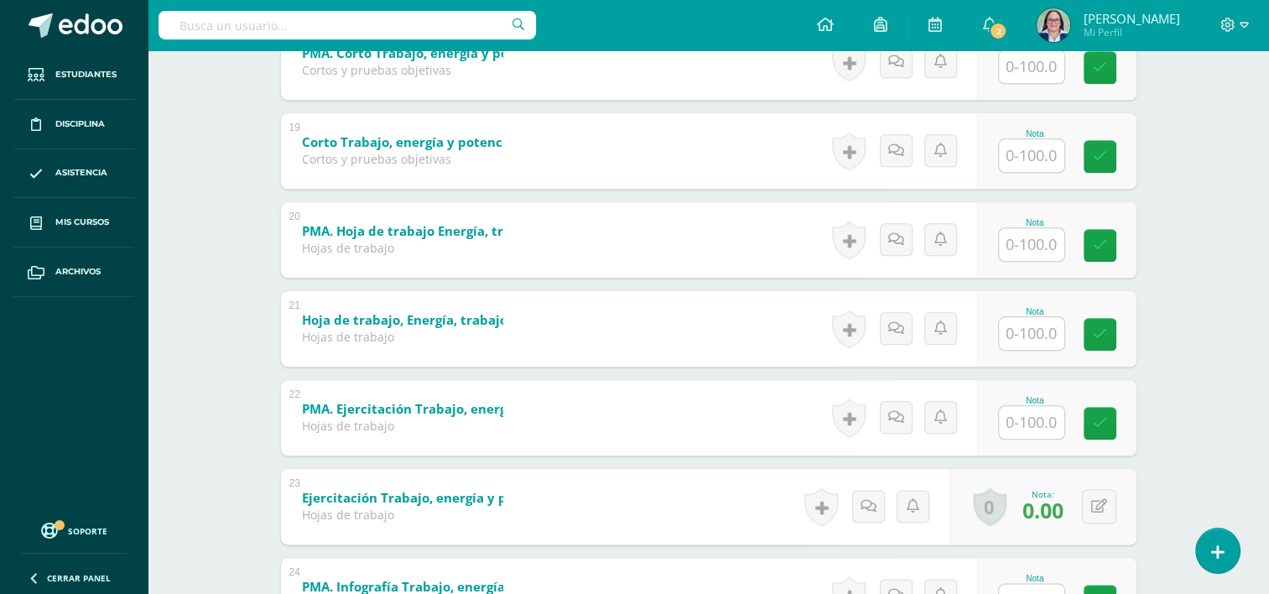
scroll to position [1904, 0]
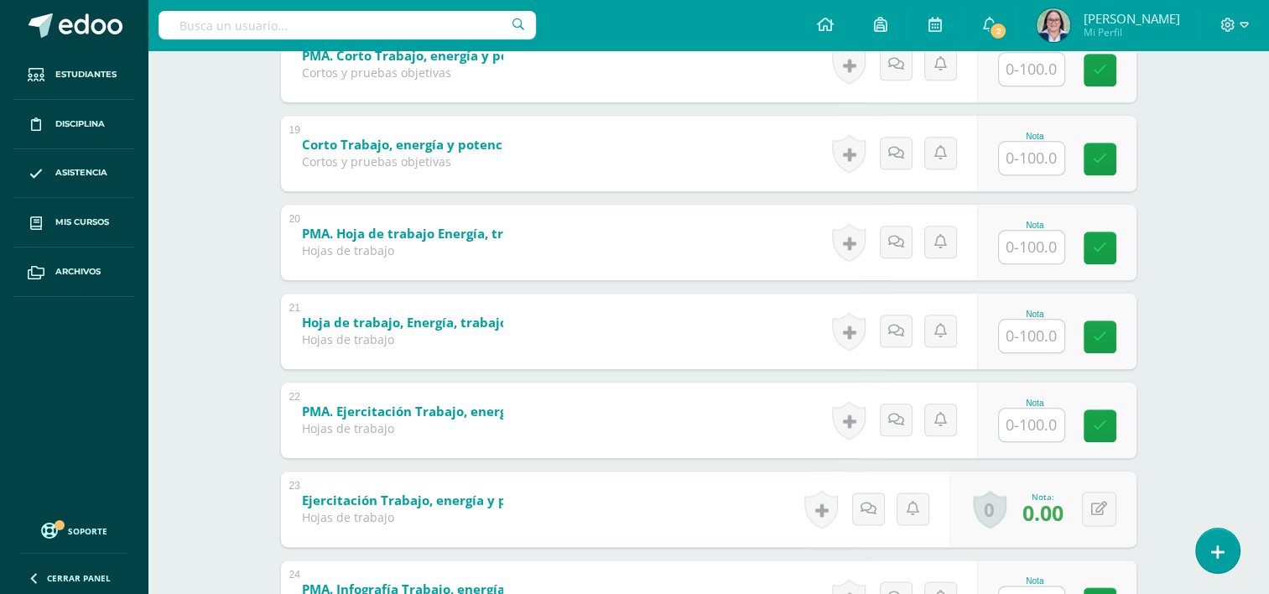
drag, startPoint x: 1024, startPoint y: 326, endPoint x: 1034, endPoint y: 329, distance: 9.8
click at [1024, 326] on input "text" at bounding box center [1031, 336] width 65 height 33
type input "0"
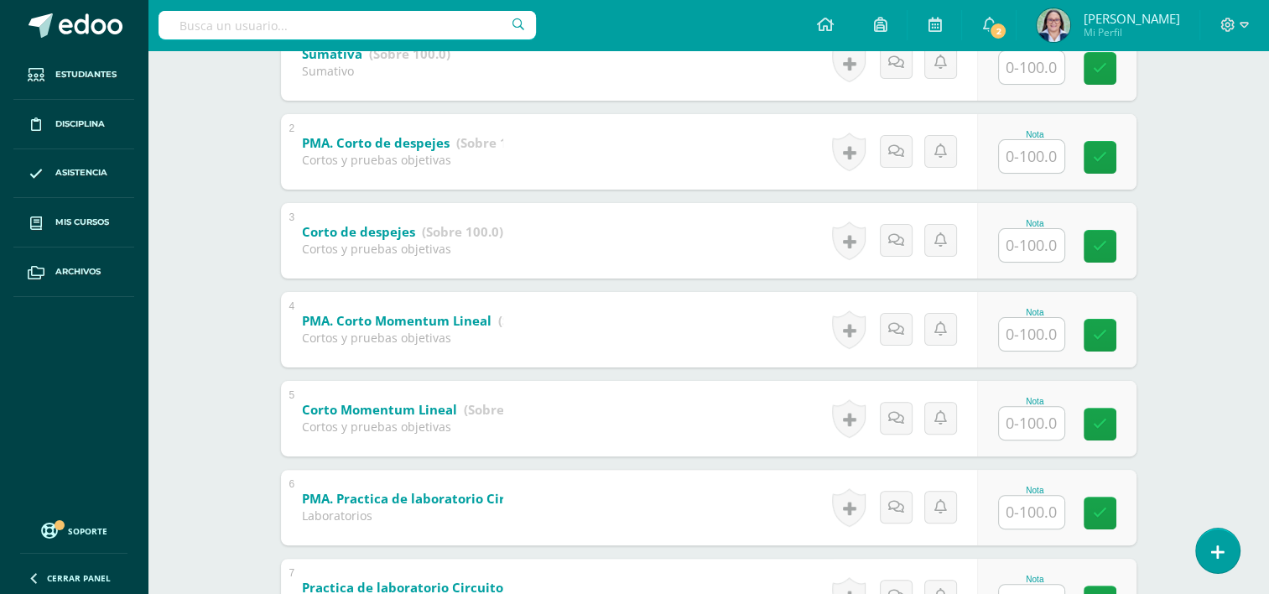
scroll to position [0, 0]
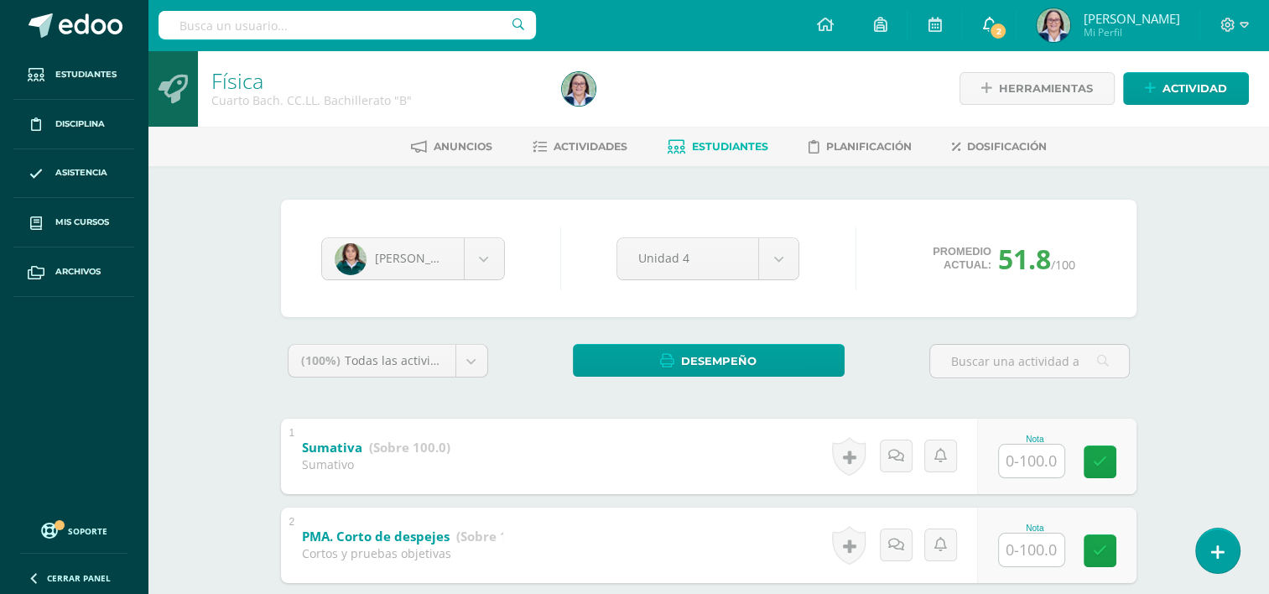
click at [989, 13] on link "2" at bounding box center [989, 25] width 54 height 50
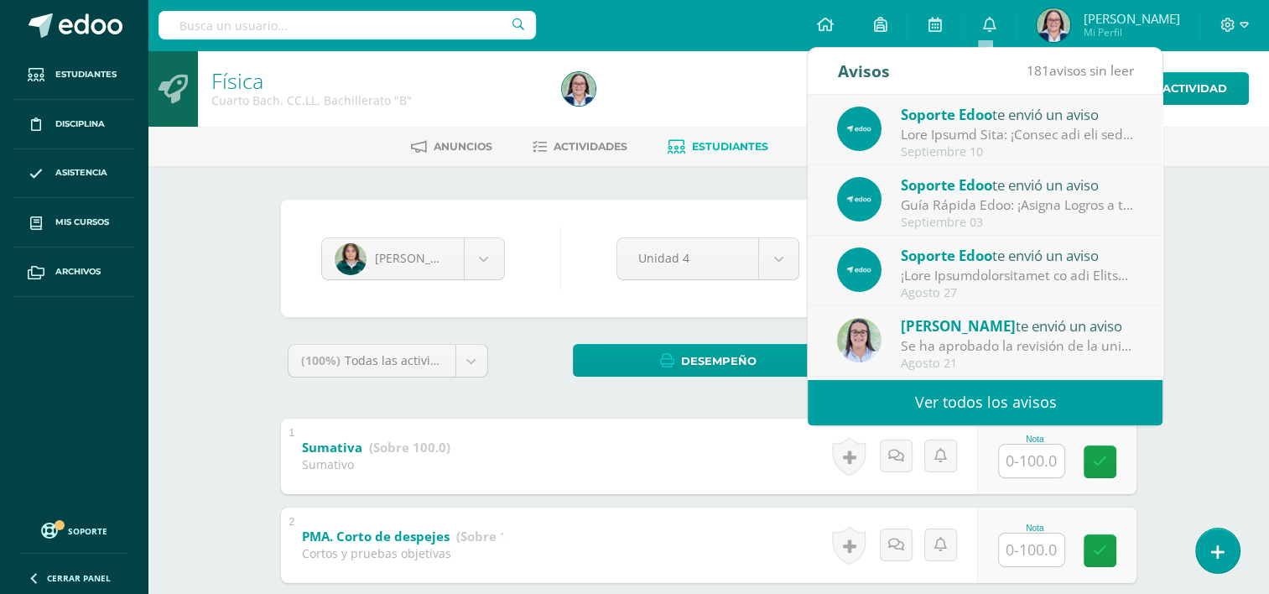
click at [1242, 151] on ul "Anuncios Actividades Estudiantes Planificación Dosificación" at bounding box center [729, 147] width 1122 height 28
